Goal: Check status: Check status

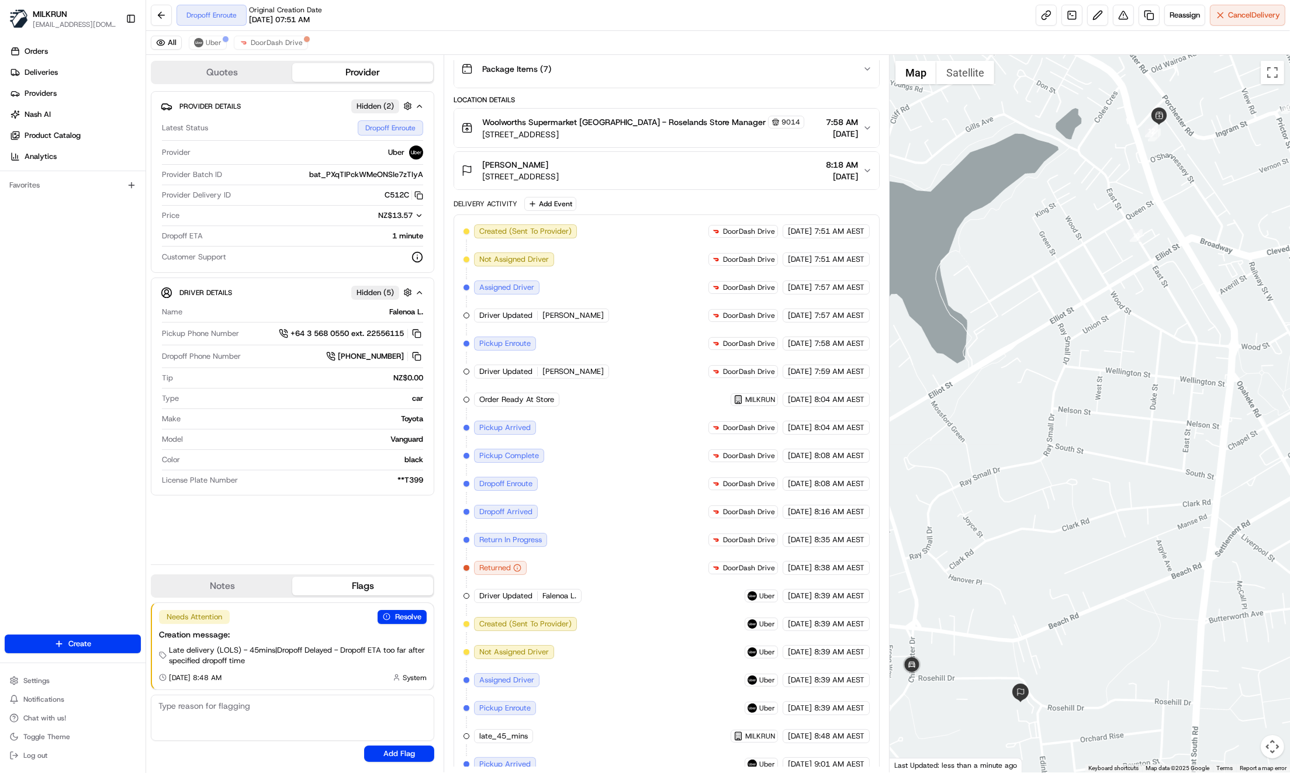
scroll to position [232, 0]
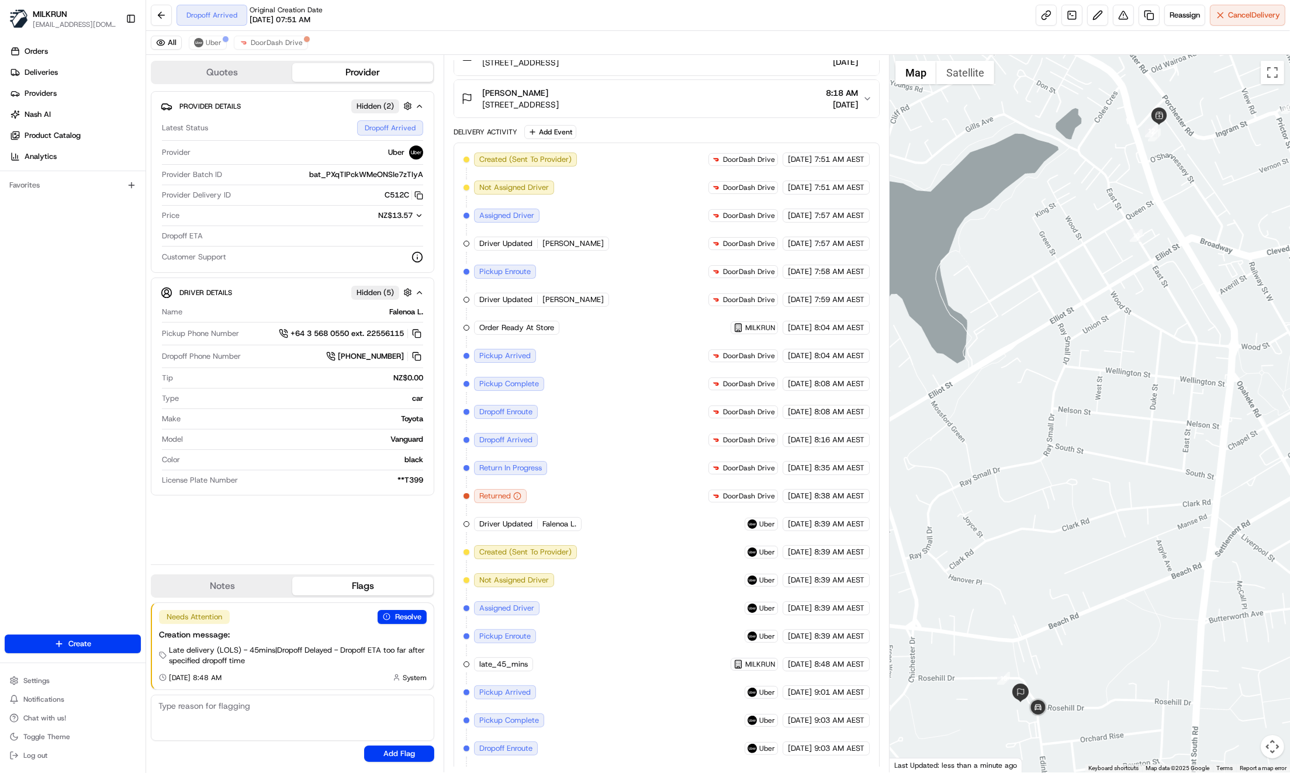
scroll to position [260, 0]
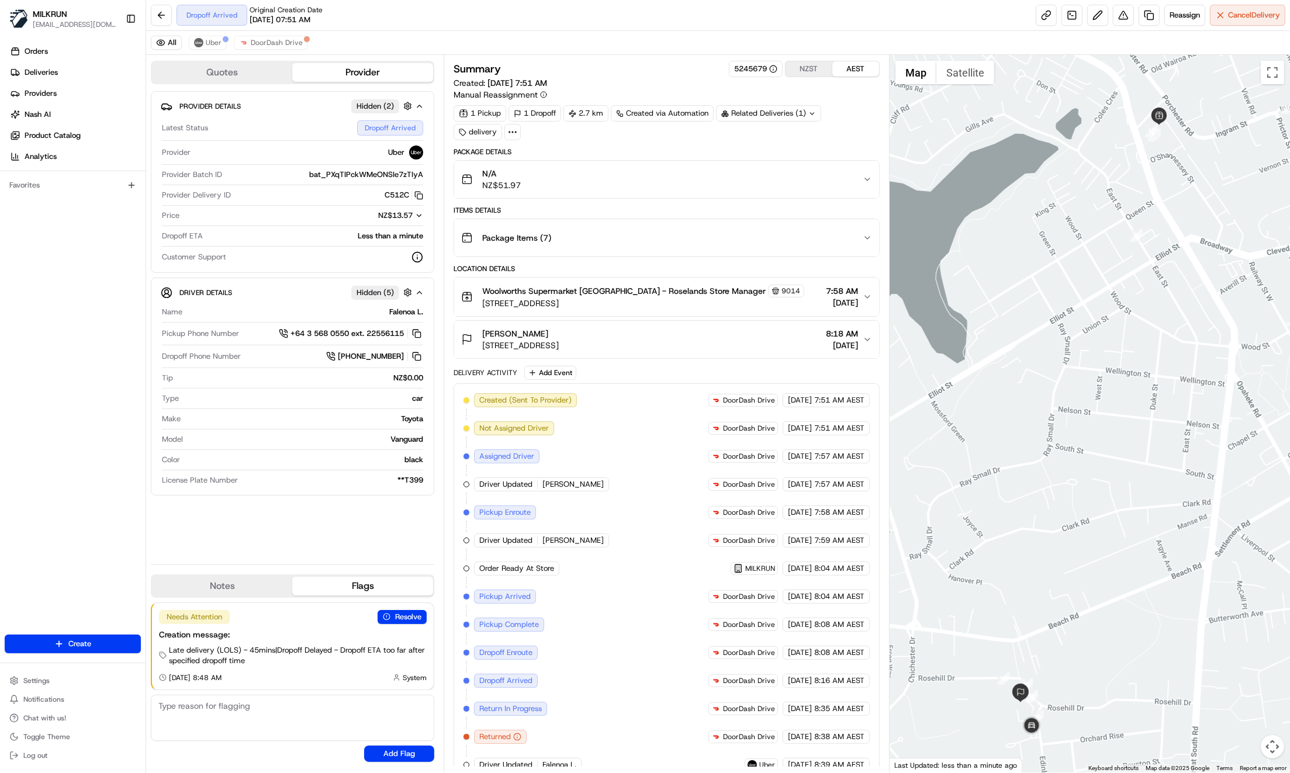
click at [46, 338] on div "Orders Deliveries Providers Nash AI Product Catalog Analytics Favorites" at bounding box center [73, 339] width 146 height 604
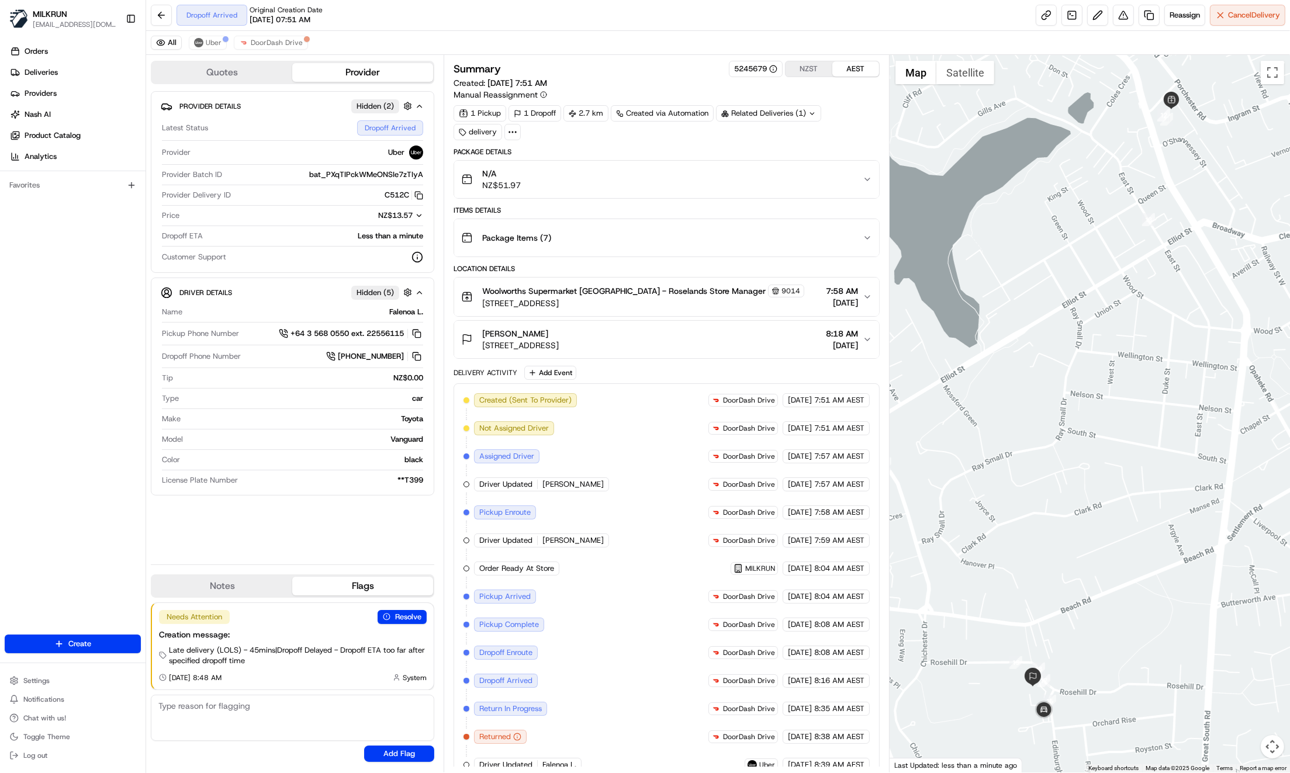
drag, startPoint x: 1104, startPoint y: 494, endPoint x: 1135, endPoint y: 468, distance: 40.3
click at [1135, 469] on div at bounding box center [1089, 414] width 400 height 718
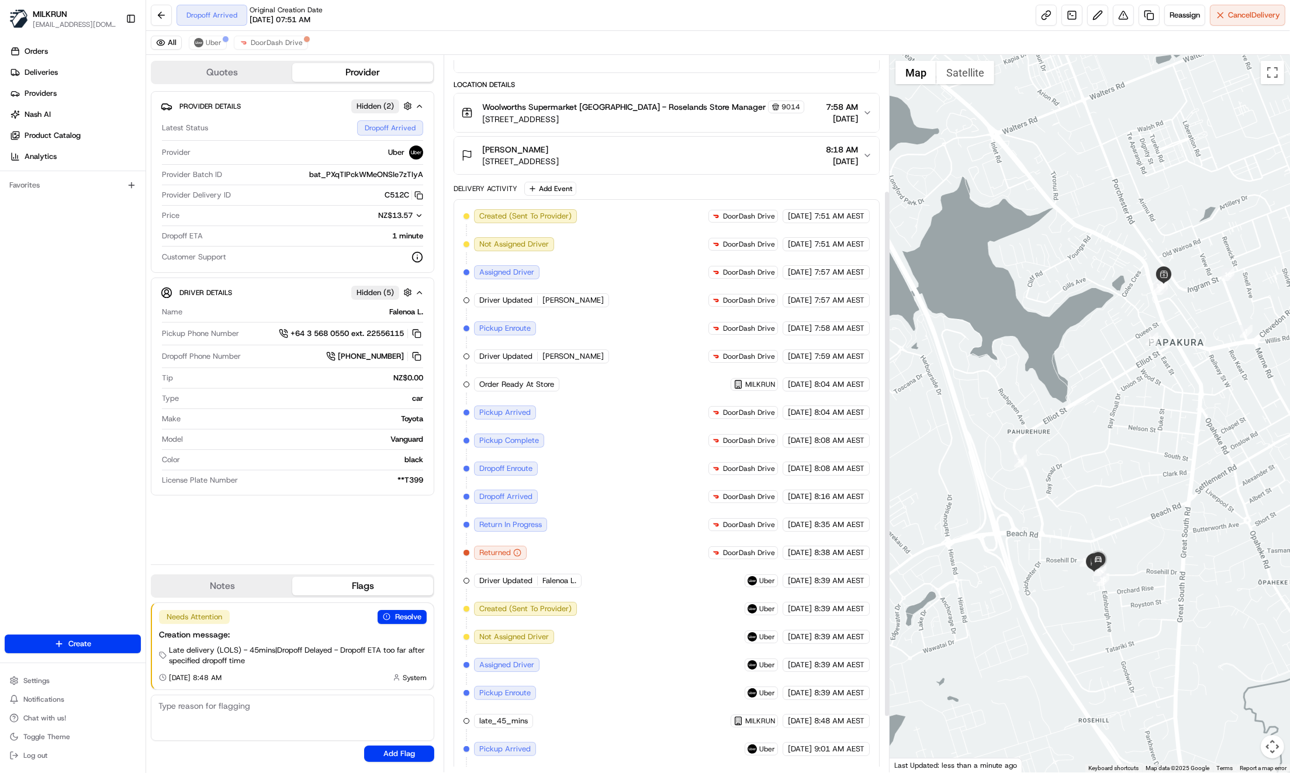
scroll to position [260, 0]
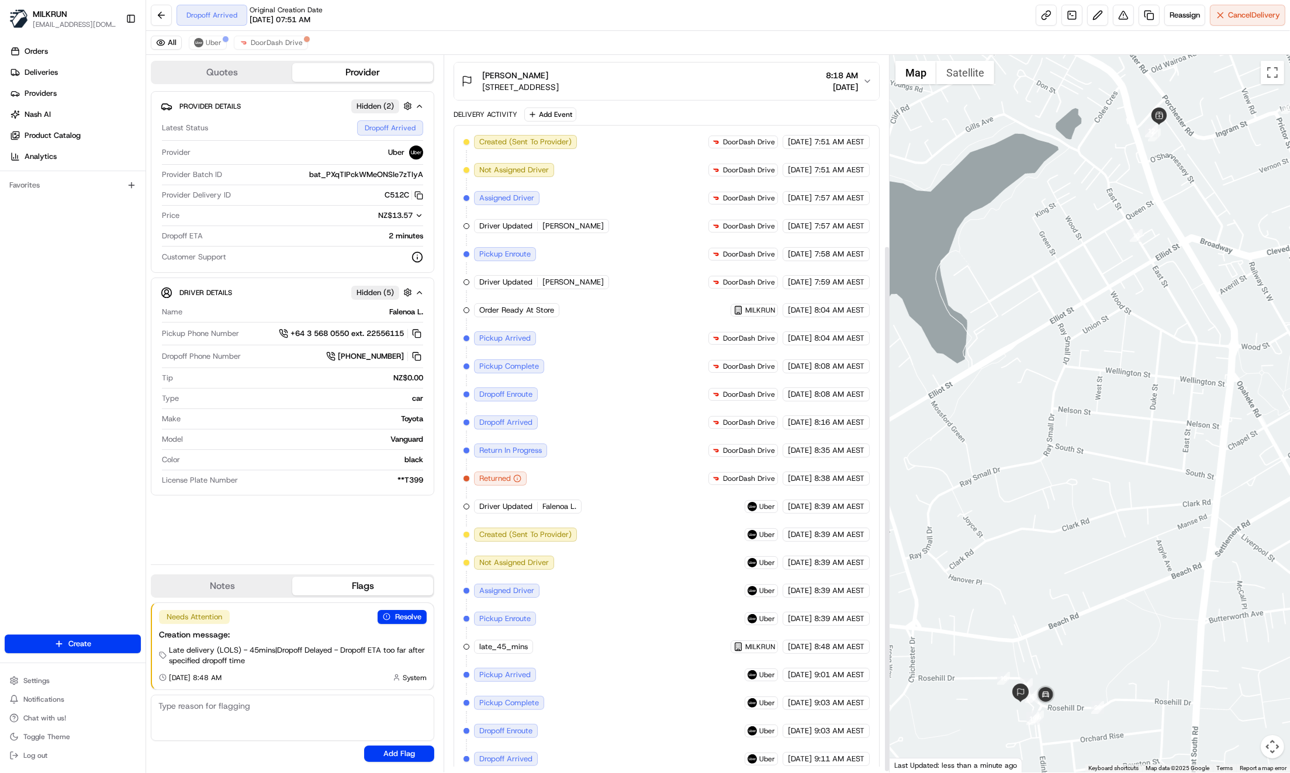
scroll to position [260, 0]
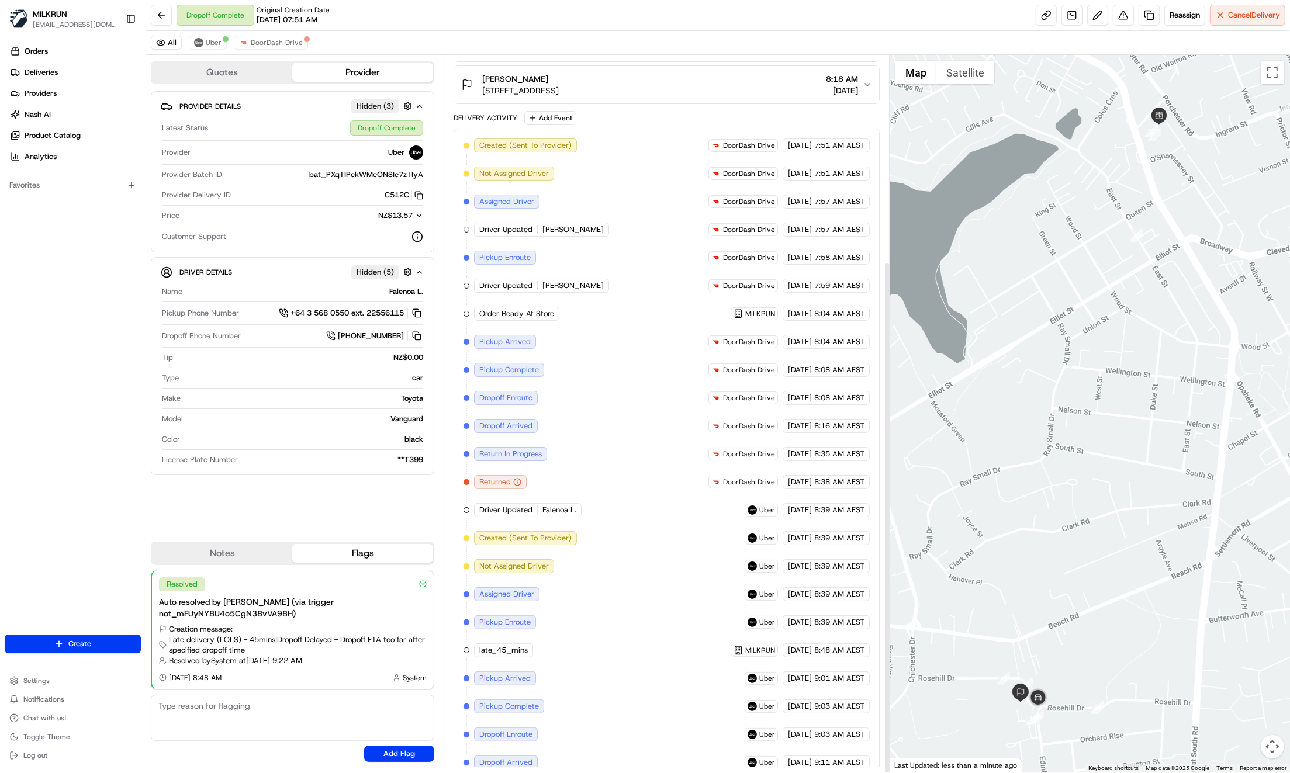
scroll to position [288, 0]
